Goal: Transaction & Acquisition: Obtain resource

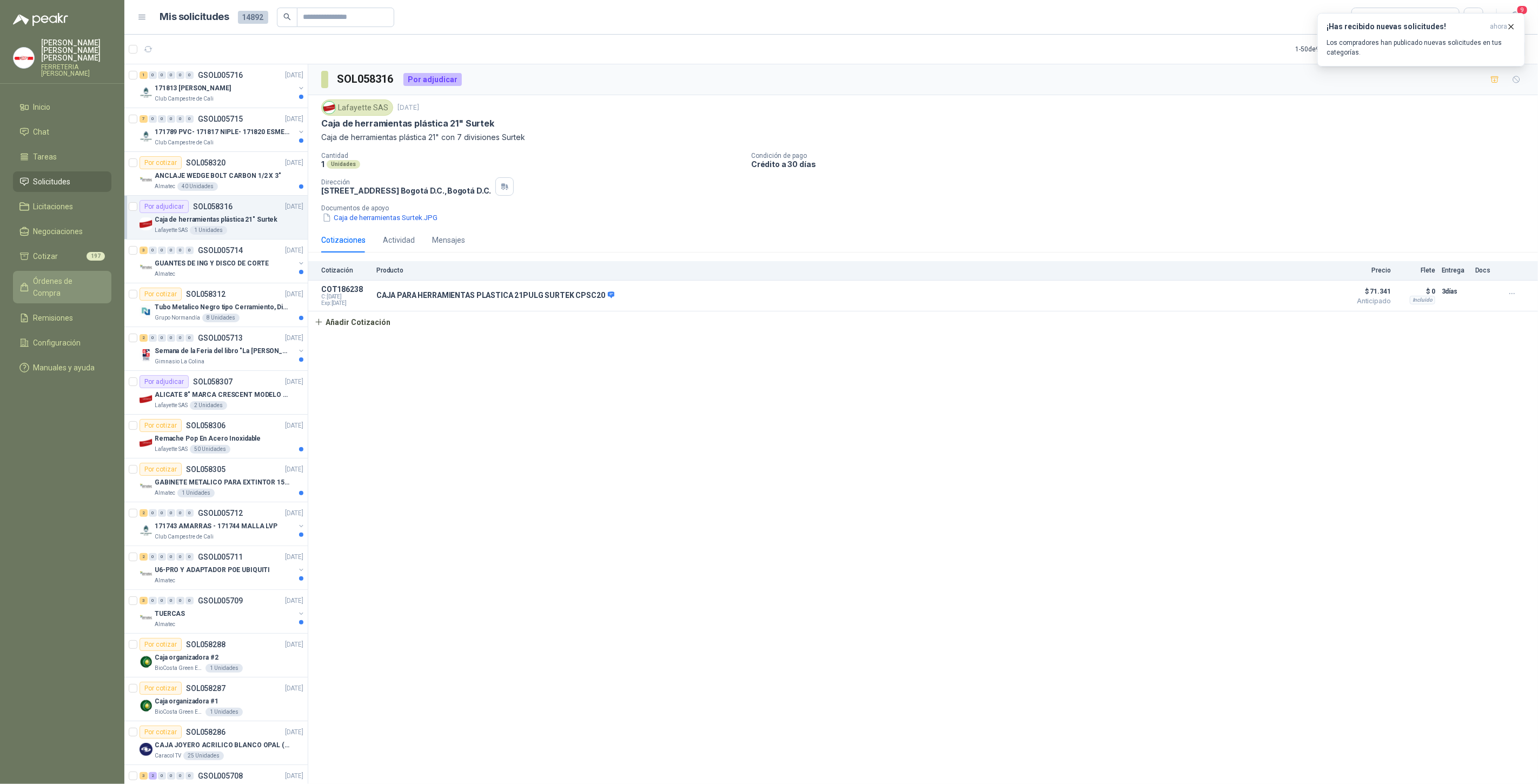
click at [80, 278] on span "Órdenes de Compra" at bounding box center [67, 287] width 67 height 24
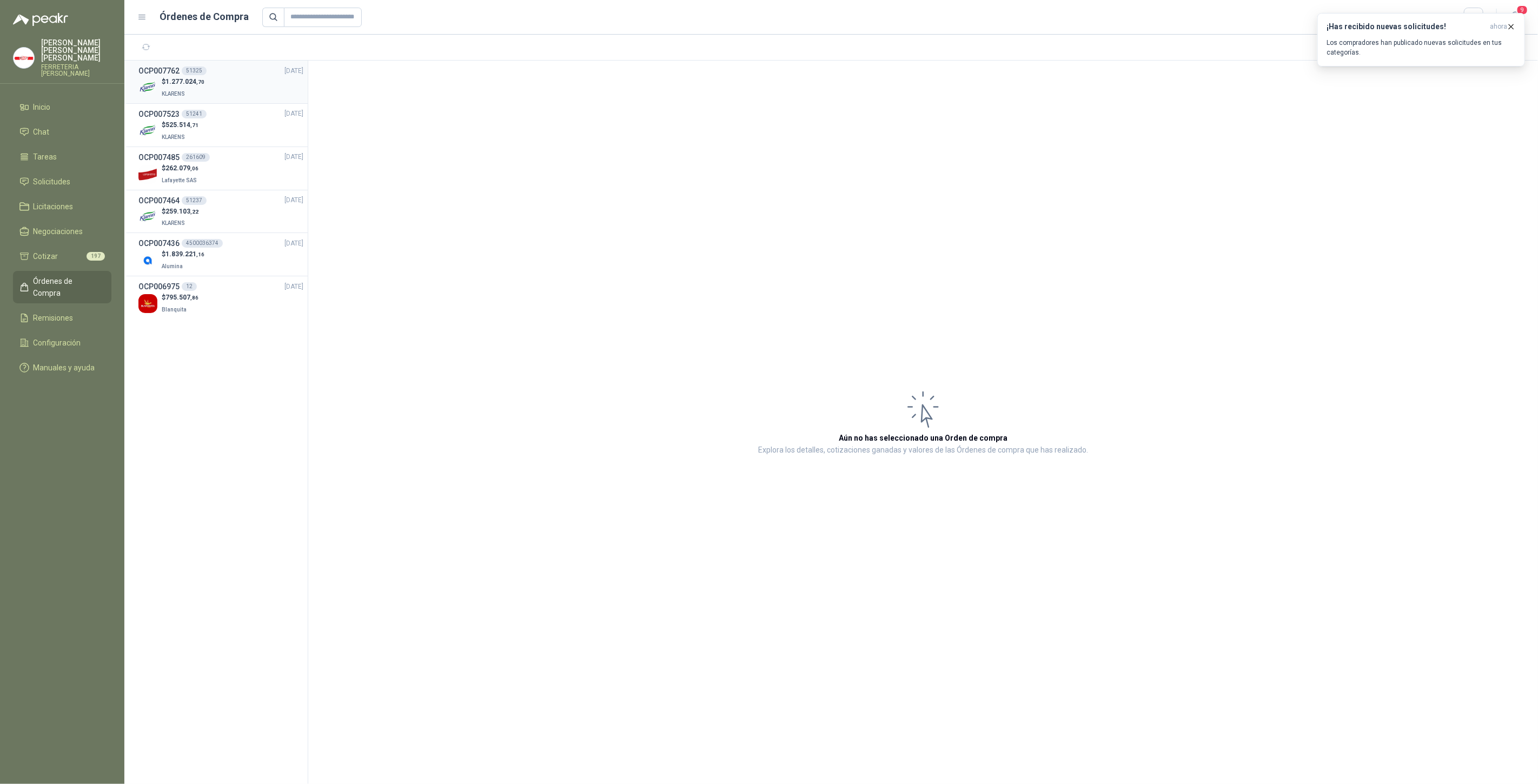
click at [201, 86] on span "1.277.024 ,70" at bounding box center [185, 81] width 39 height 7
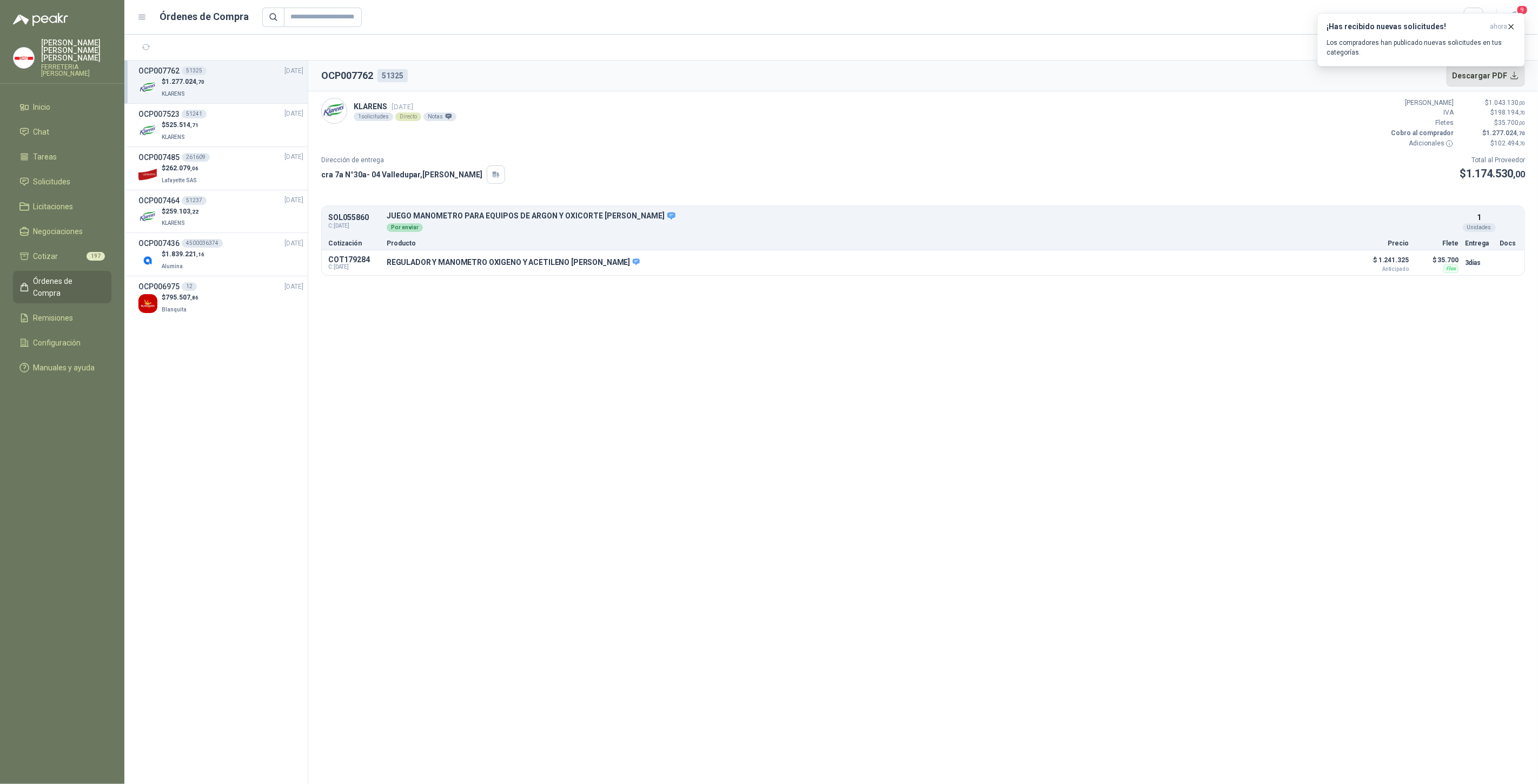
click at [1469, 78] on button "Descargar PDF" at bounding box center [1486, 76] width 79 height 22
click at [1469, 43] on p "Los compradores han publicado nuevas solicitudes en tus categorías." at bounding box center [1421, 47] width 189 height 20
click at [1508, 73] on button "Descargar PDF" at bounding box center [1486, 76] width 79 height 22
click at [1481, 78] on button "Descargar PDF" at bounding box center [1486, 76] width 79 height 22
click at [1425, 225] on button "Detalles" at bounding box center [1433, 222] width 51 height 14
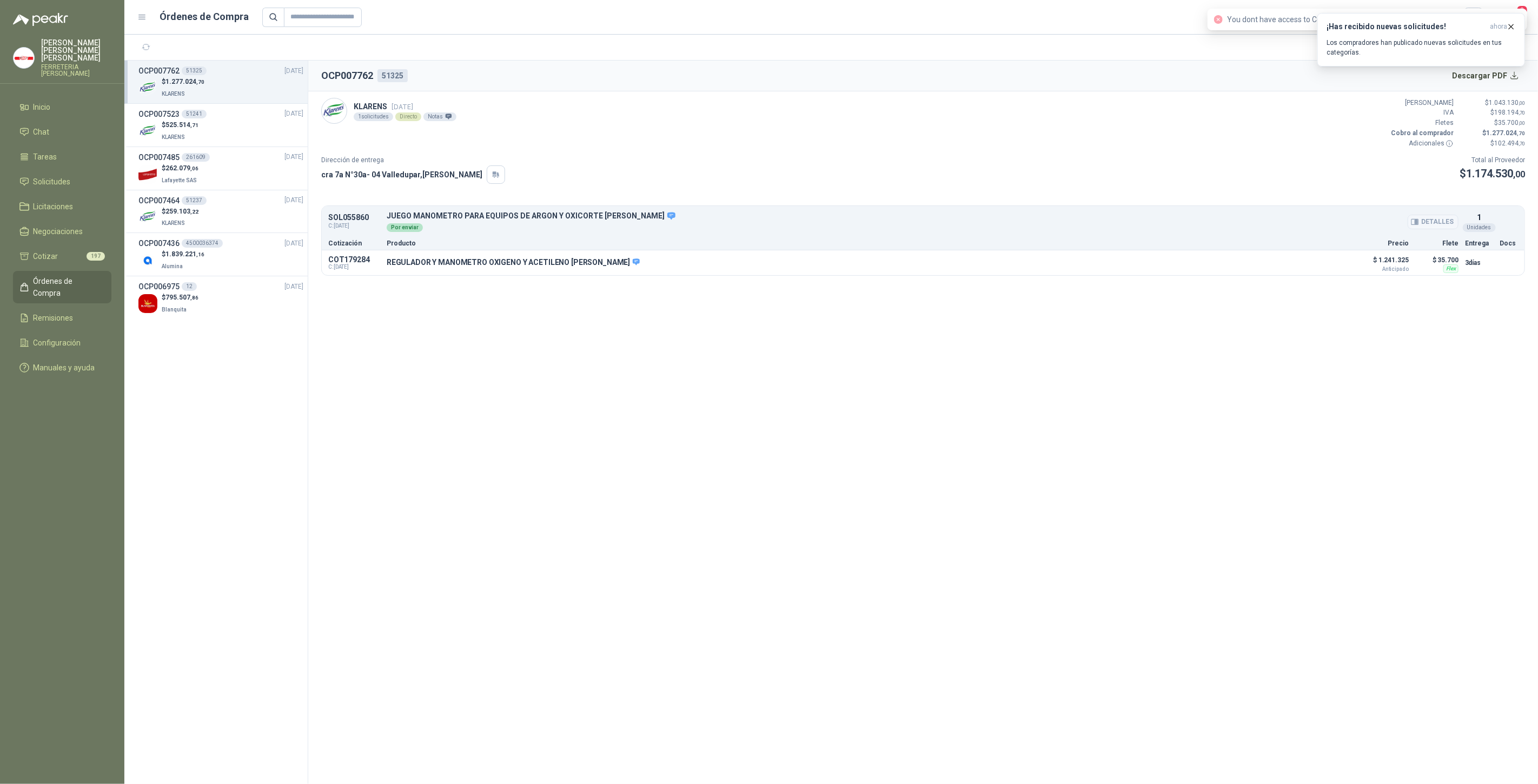
click at [1427, 221] on button "Detalles" at bounding box center [1433, 222] width 51 height 14
click at [1518, 30] on button "¡Has recibido nuevas solicitudes! ahora Los compradores han publicado nuevas so…" at bounding box center [1421, 40] width 208 height 54
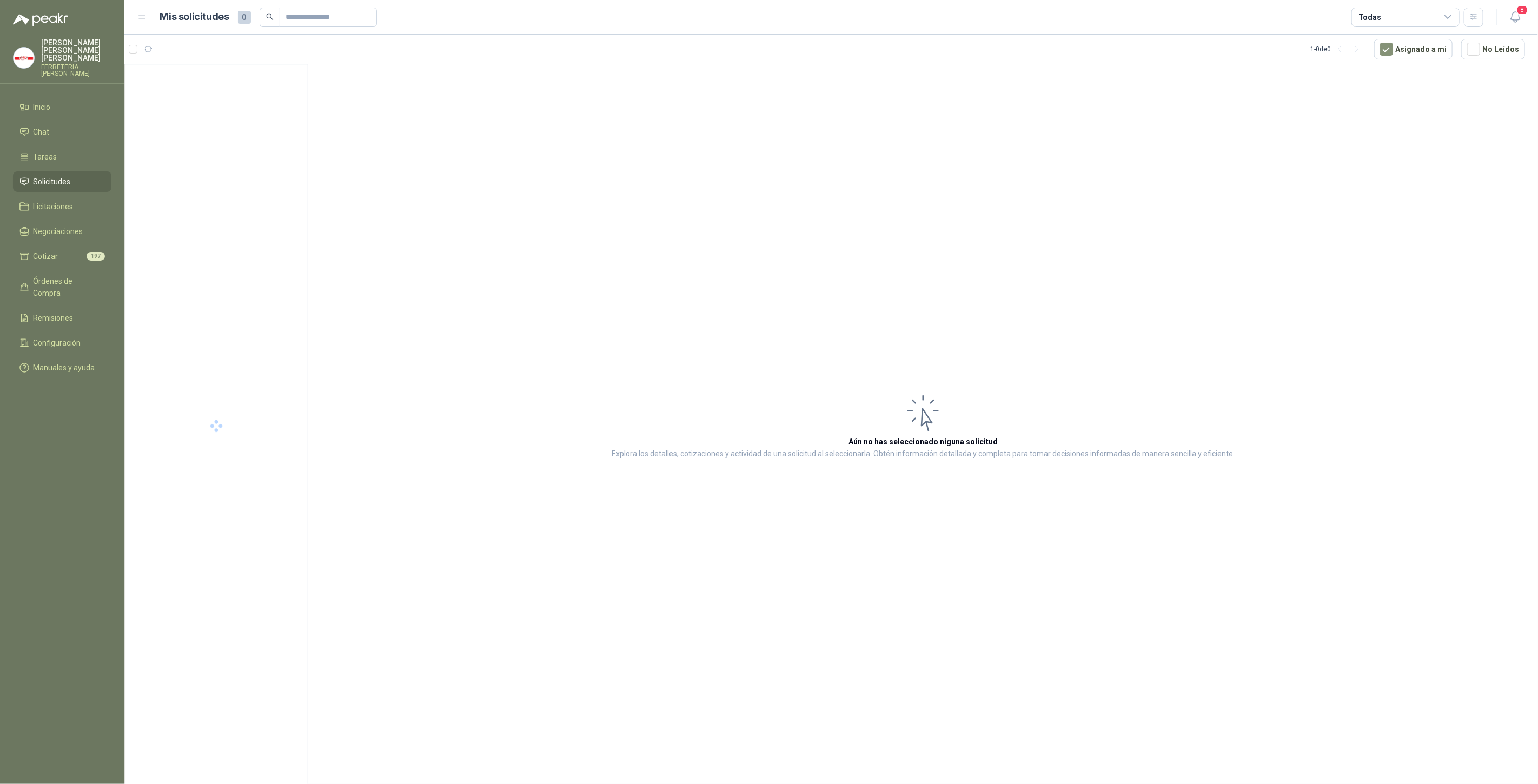
click at [1518, 27] on body "[PERSON_NAME] FERRETERIA [PERSON_NAME] SAS Inicio Chat Tareas Solicitudes Licit…" at bounding box center [769, 392] width 1538 height 784
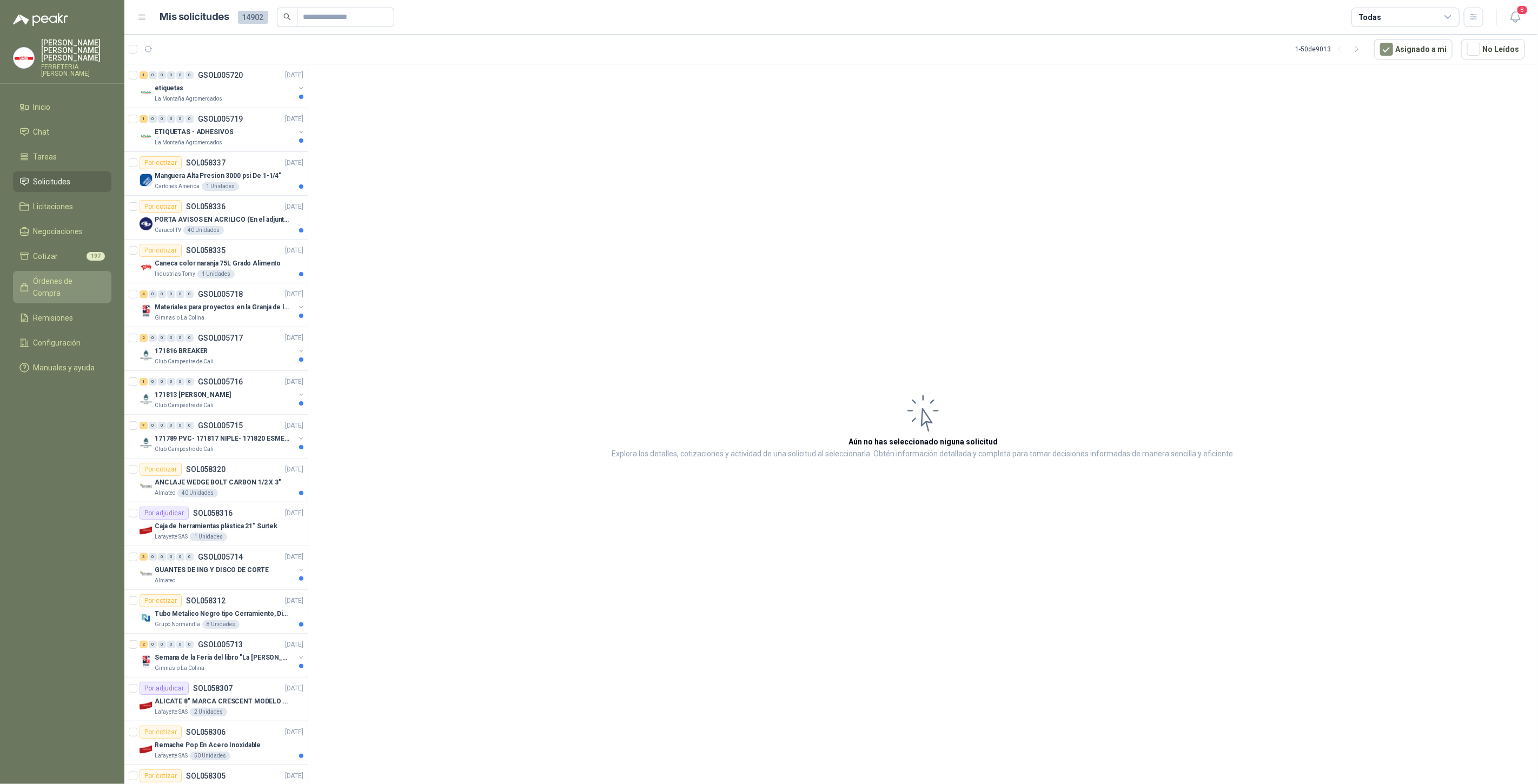
click at [78, 275] on span "Órdenes de Compra" at bounding box center [67, 287] width 67 height 24
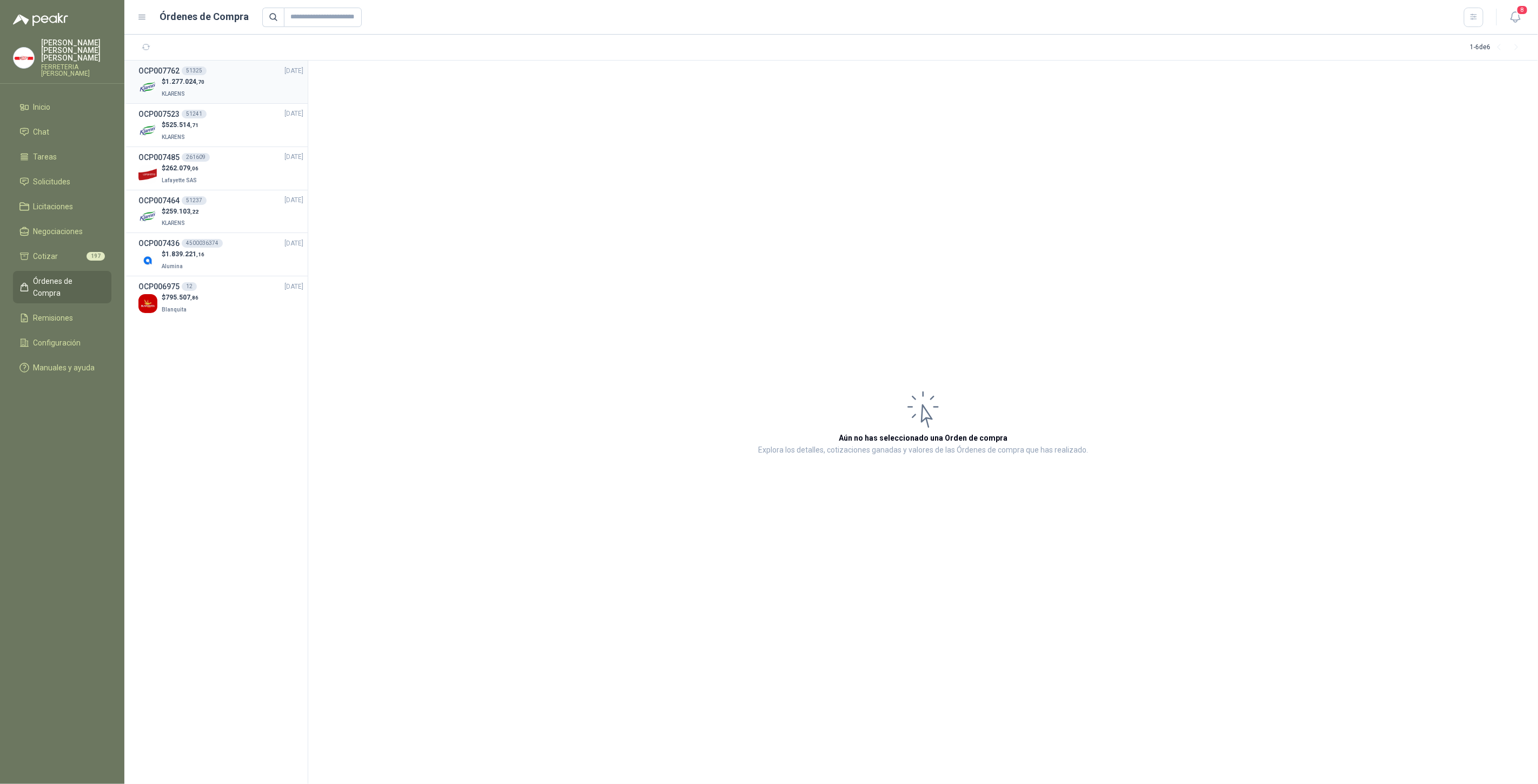
click at [194, 91] on p "KLARENS" at bounding box center [183, 93] width 43 height 12
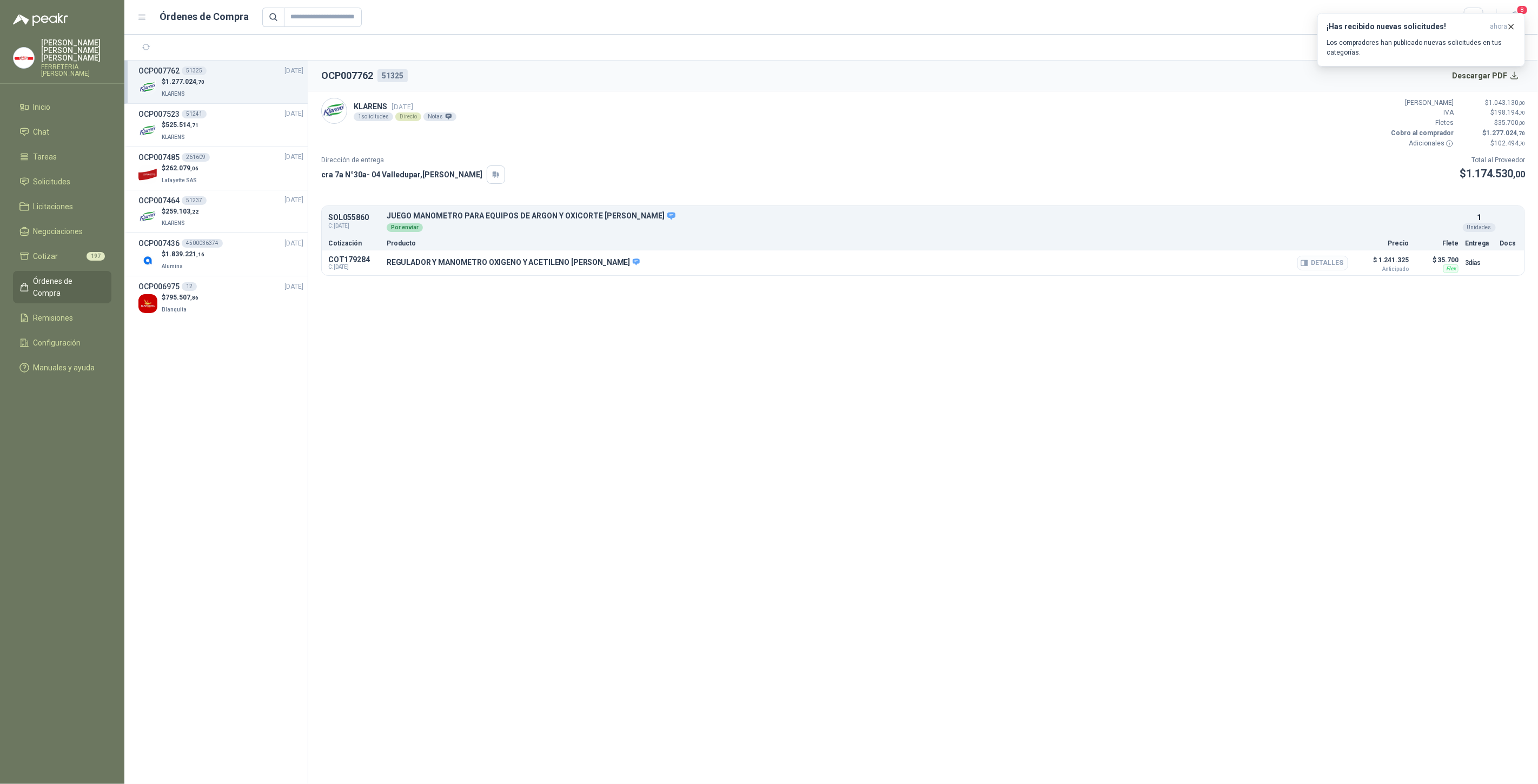
click at [1334, 263] on button "Detalles" at bounding box center [1323, 263] width 51 height 14
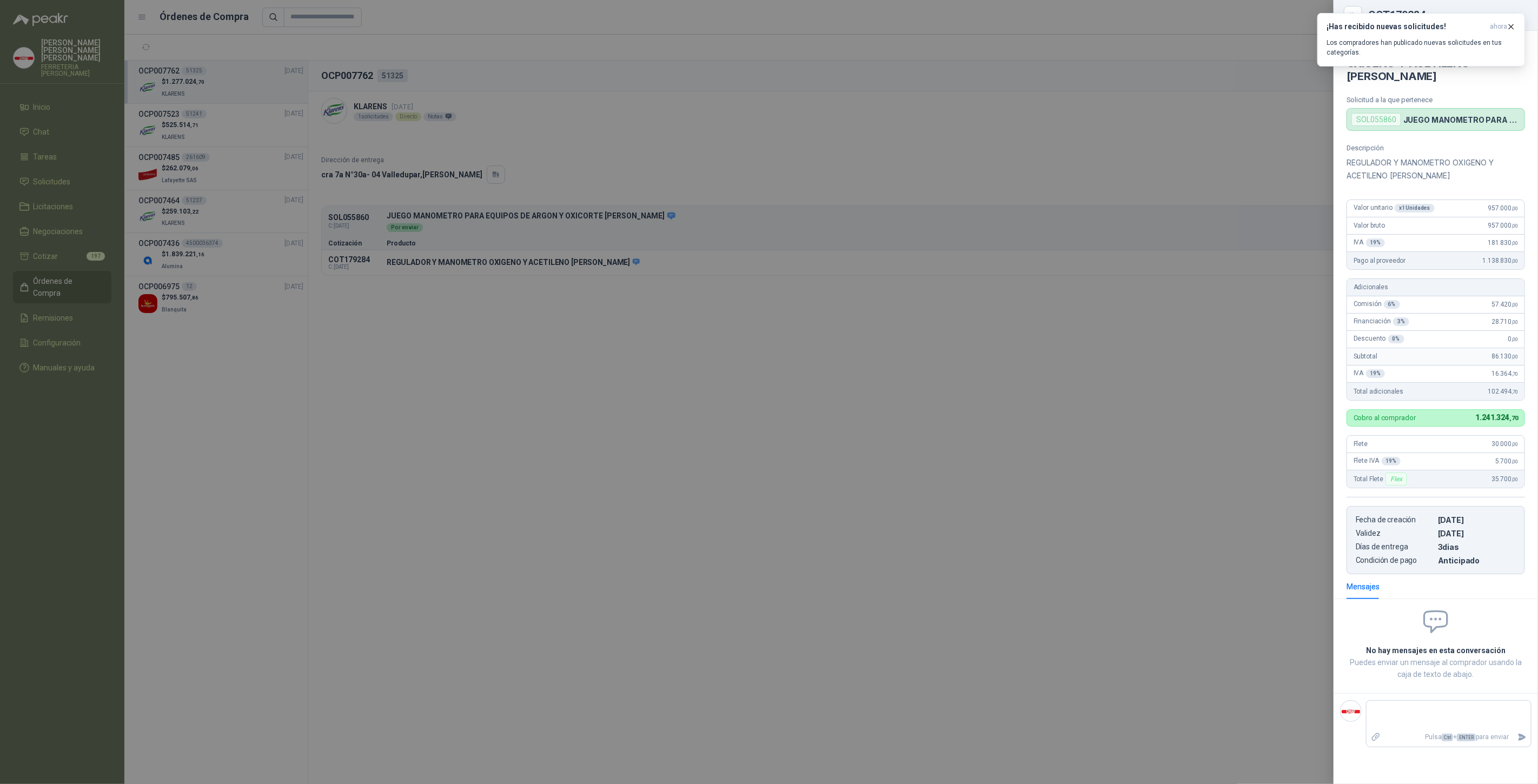
click at [197, 340] on div at bounding box center [769, 392] width 1538 height 784
